Goal: Task Accomplishment & Management: Complete application form

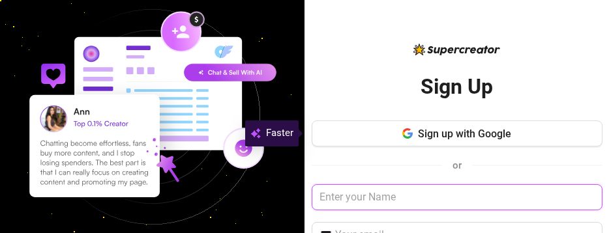
click at [311, 194] on input "text" at bounding box center [456, 197] width 291 height 26
type input "m"
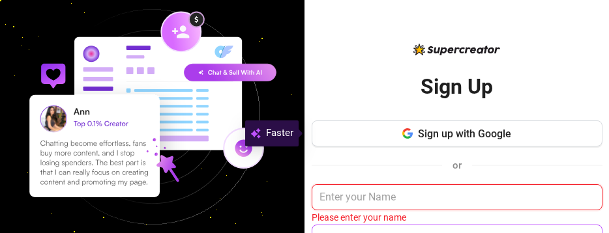
type input "N"
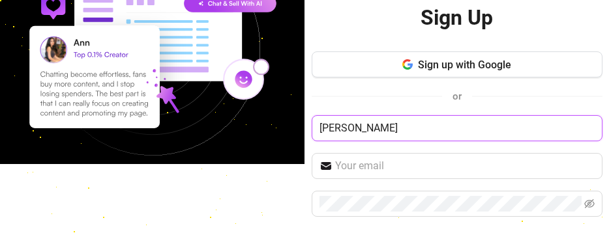
scroll to position [69, 0]
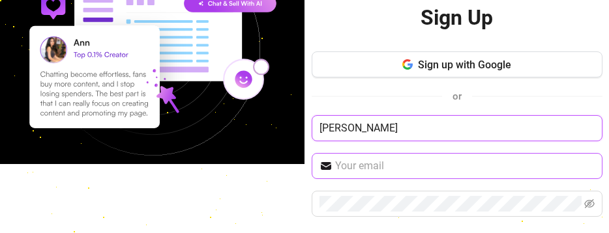
type input "[PERSON_NAME]"
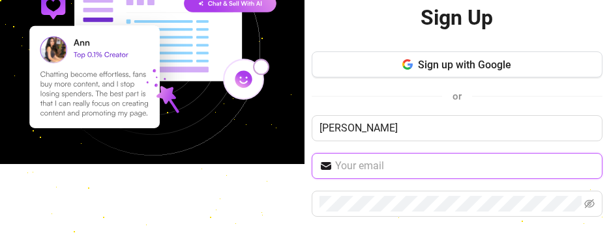
click at [335, 165] on input "text" at bounding box center [464, 166] width 259 height 16
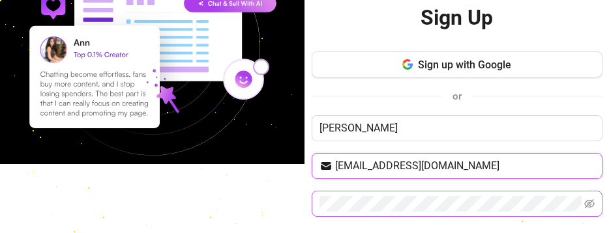
type input "[EMAIL_ADDRESS][DOMAIN_NAME]"
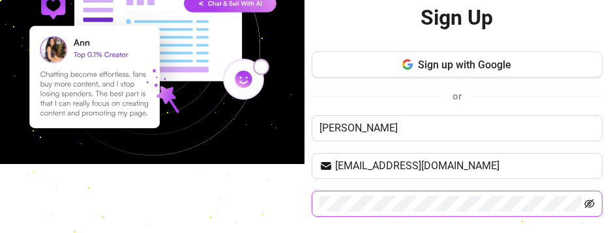
click at [584, 206] on icon "eye-invisible" at bounding box center [589, 204] width 10 height 10
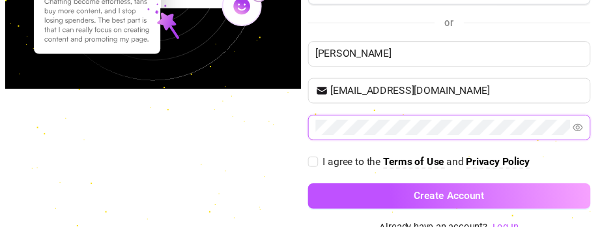
scroll to position [149, 0]
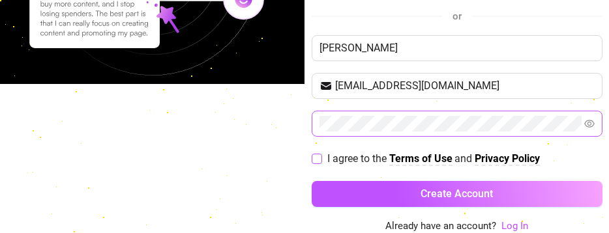
click at [311, 158] on input "I agree to the Terms of Use and Privacy Policy" at bounding box center [315, 158] width 9 height 9
checkbox input "true"
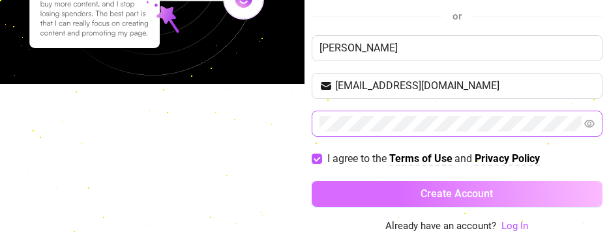
click at [344, 192] on button "Create Account" at bounding box center [456, 194] width 291 height 26
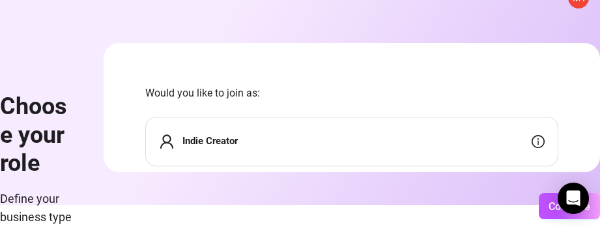
scroll to position [29, 0]
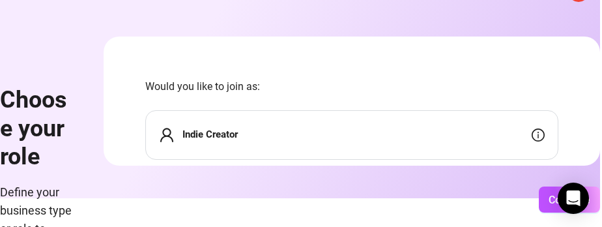
click at [481, 141] on div "Indie Creator" at bounding box center [351, 135] width 413 height 50
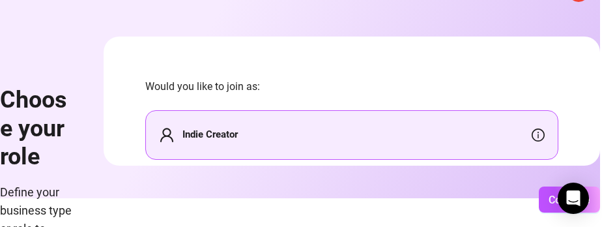
click at [433, 72] on form "Would you like to join as: Indie Creator Agency Agency Employee (Join my team's…" at bounding box center [352, 100] width 497 height 129
click at [327, 89] on span "Would you like to join as:" at bounding box center [351, 86] width 413 height 16
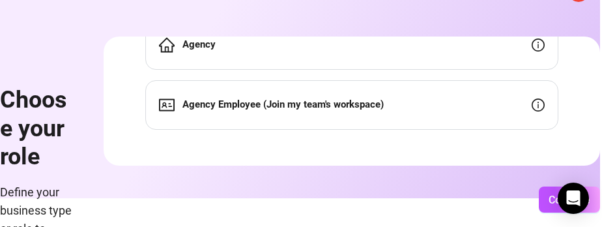
drag, startPoint x: 592, startPoint y: 142, endPoint x: 581, endPoint y: 103, distance: 40.6
click at [581, 103] on form "Would you like to join as: Indie Creator Agency Agency Employee (Join my team's…" at bounding box center [352, 100] width 497 height 129
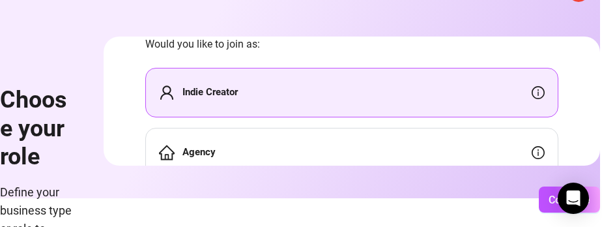
scroll to position [0, 0]
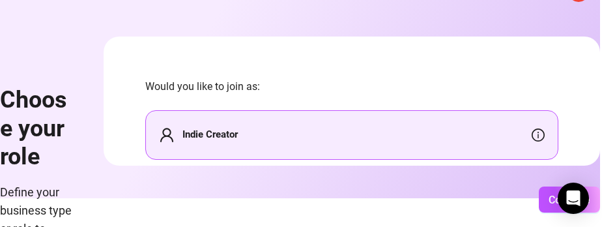
click at [469, 130] on div "Indie Creator" at bounding box center [351, 135] width 413 height 50
click at [445, 86] on span "Would you like to join as:" at bounding box center [351, 86] width 413 height 16
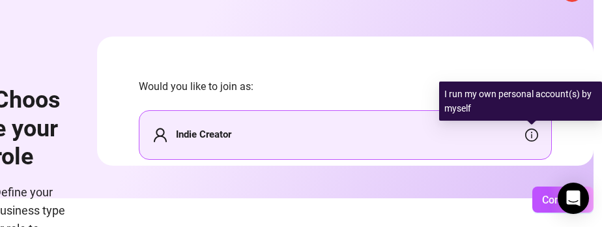
click at [529, 132] on icon "info-circle" at bounding box center [531, 134] width 13 height 13
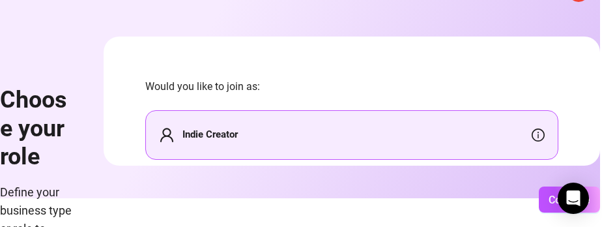
click at [411, 69] on form "Would you like to join as: Indie Creator Agency Agency Employee (Join my team's…" at bounding box center [352, 100] width 497 height 129
click at [549, 211] on button "Continue" at bounding box center [569, 199] width 61 height 26
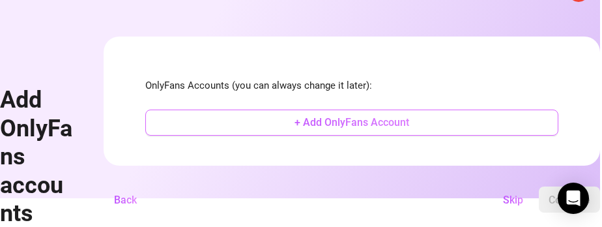
click at [505, 129] on button "+ Add OnlyFans Account" at bounding box center [351, 122] width 413 height 26
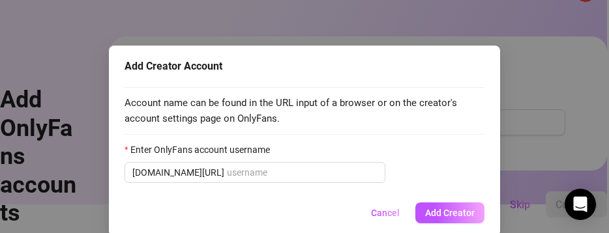
scroll to position [38, 0]
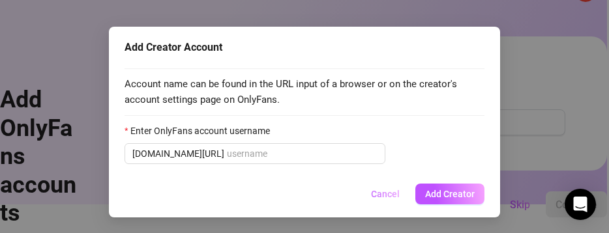
click at [384, 190] on span "Cancel" at bounding box center [385, 194] width 29 height 10
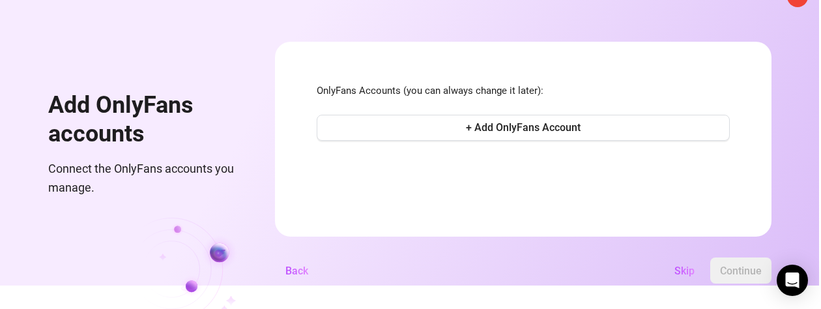
scroll to position [50, 0]
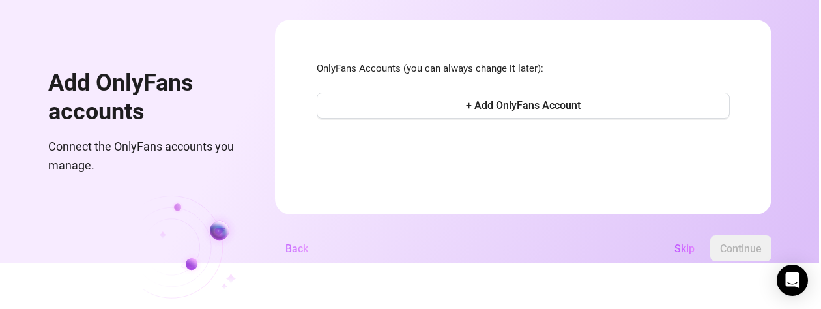
click at [293, 233] on span "Back" at bounding box center [296, 248] width 23 height 12
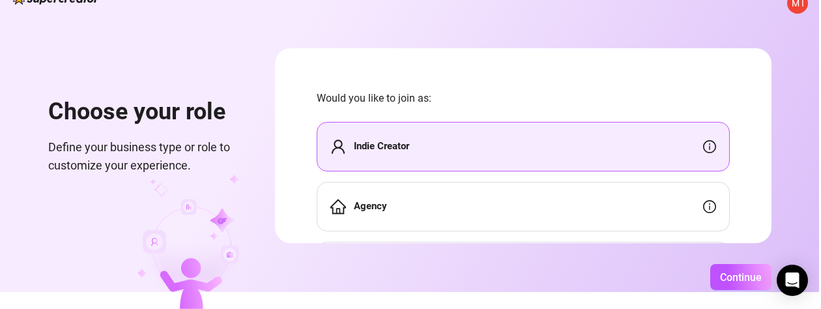
scroll to position [82, 0]
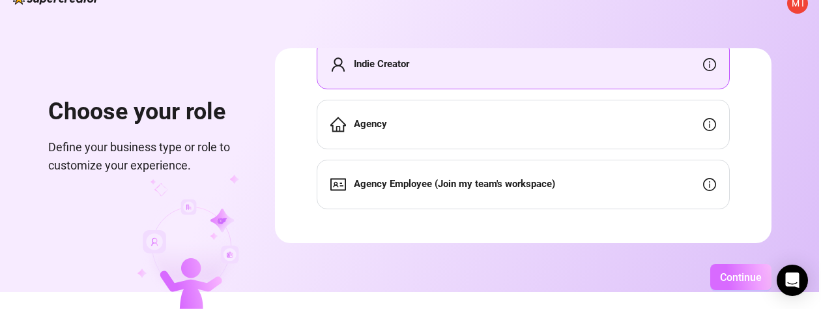
click at [608, 233] on span "Continue" at bounding box center [741, 277] width 42 height 12
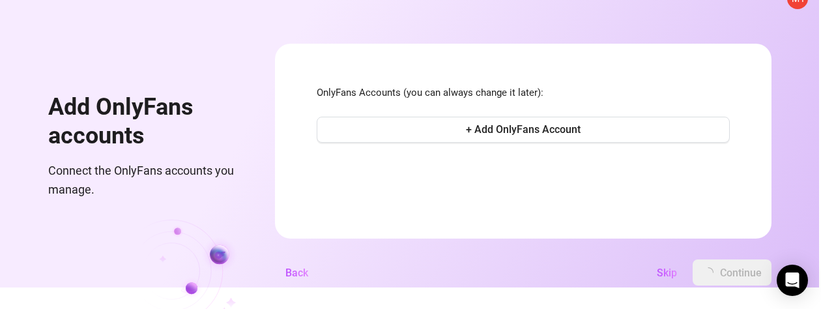
scroll to position [0, 0]
click at [299, 233] on span "Back" at bounding box center [296, 273] width 23 height 12
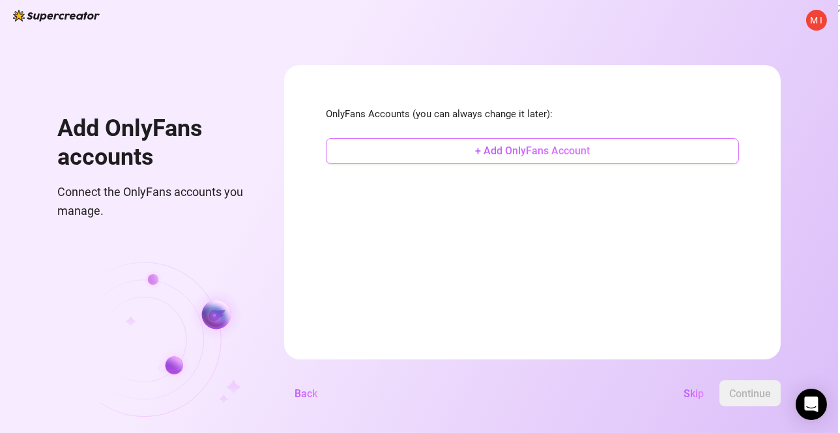
click at [571, 145] on span "+ Add OnlyFans Account" at bounding box center [532, 151] width 115 height 12
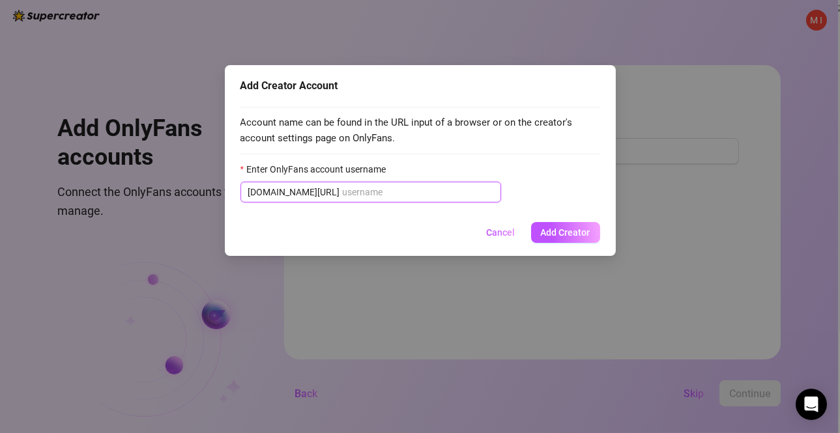
click at [343, 192] on input "Enter OnlyFans account username" at bounding box center [418, 192] width 151 height 14
paste input "[DOMAIN_NAME][URL]"
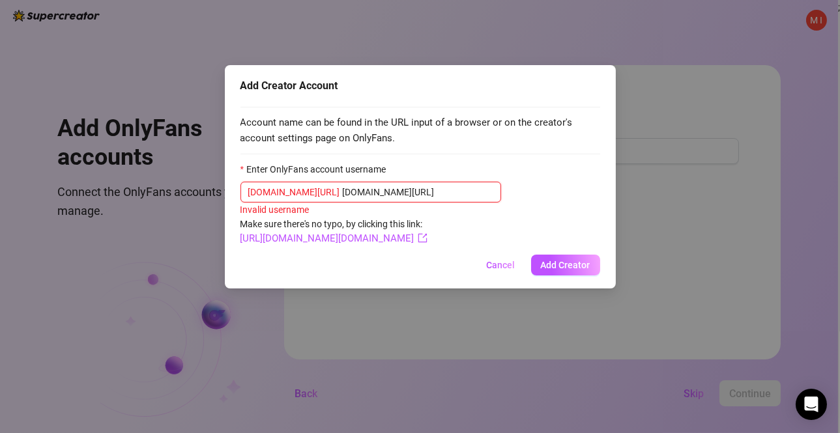
drag, startPoint x: 371, startPoint y: 195, endPoint x: 310, endPoint y: 195, distance: 60.6
click at [343, 195] on input "[DOMAIN_NAME][URL]" at bounding box center [418, 192] width 151 height 14
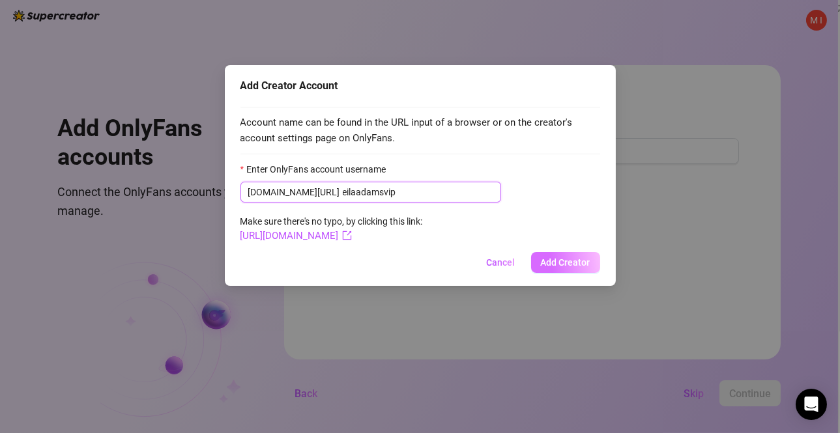
type input "eilaadamsvip"
click at [556, 265] on span "Add Creator" at bounding box center [566, 262] width 50 height 10
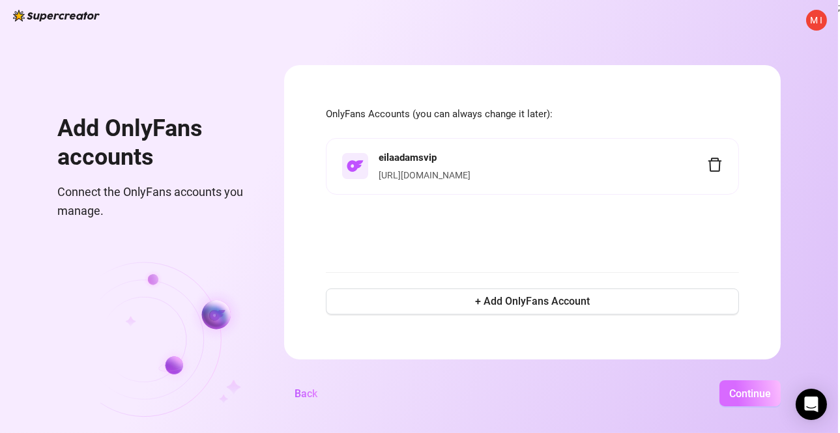
click at [736, 392] on span "Continue" at bounding box center [750, 394] width 42 height 12
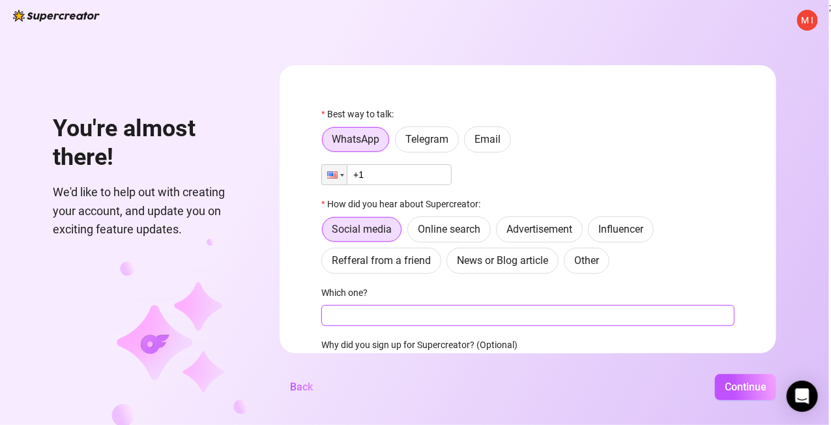
click at [421, 318] on input "Which one?" at bounding box center [527, 315] width 413 height 21
type input "x"
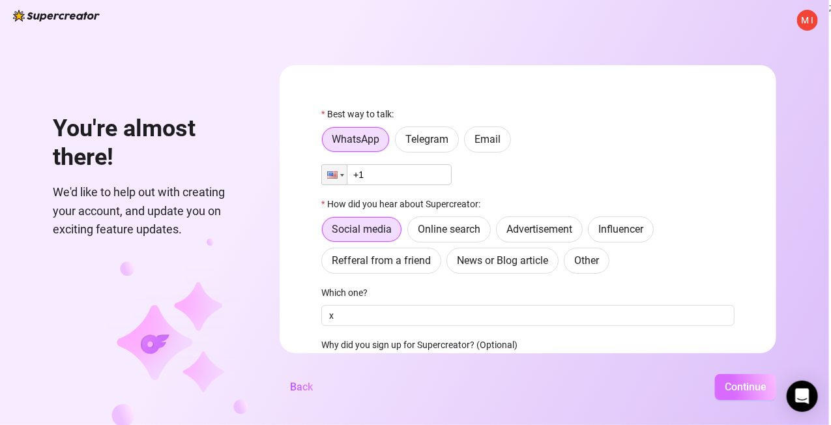
click at [735, 393] on span "Continue" at bounding box center [746, 387] width 42 height 12
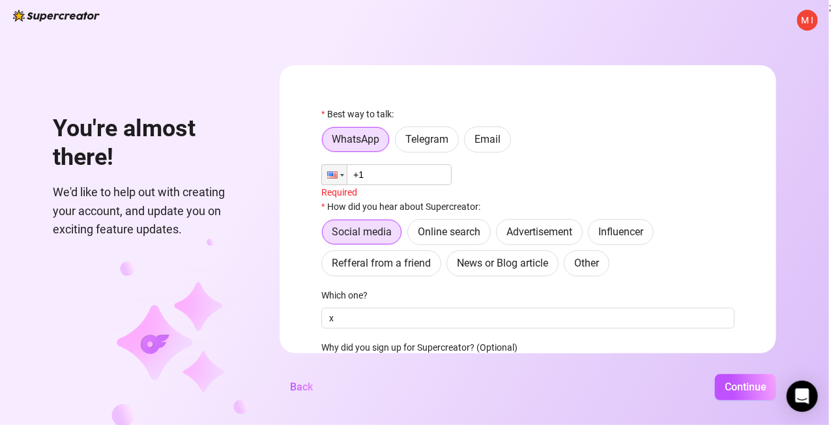
click at [392, 178] on input "+1" at bounding box center [386, 174] width 130 height 21
click at [338, 177] on div at bounding box center [332, 174] width 10 height 7
click at [379, 172] on input "+1" at bounding box center [386, 174] width 130 height 21
click at [305, 392] on span "Back" at bounding box center [301, 387] width 23 height 12
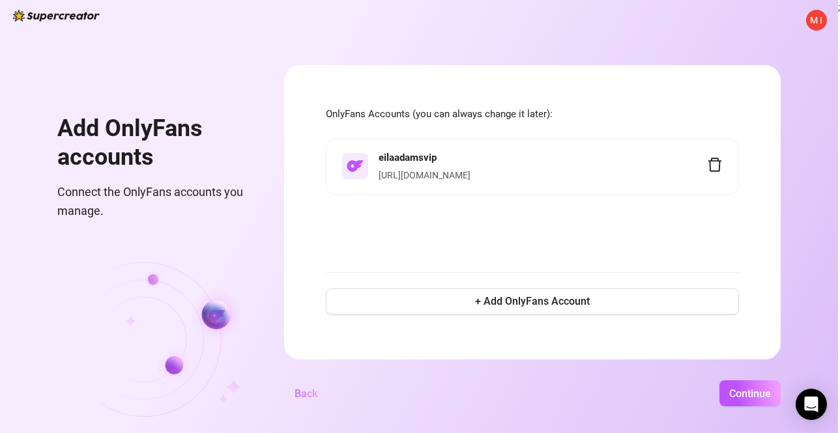
click at [306, 392] on span "Back" at bounding box center [306, 394] width 23 height 12
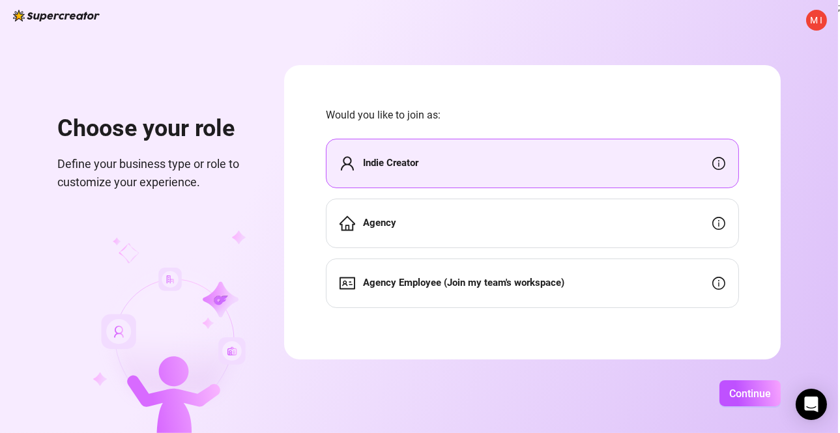
click at [306, 392] on div "Continue" at bounding box center [532, 394] width 497 height 26
